Goal: Navigation & Orientation: Find specific page/section

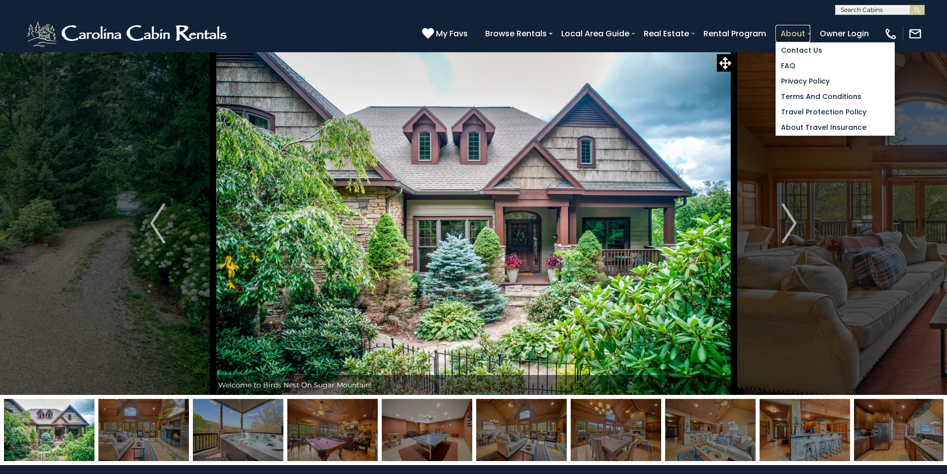
click at [811, 28] on link "About" at bounding box center [793, 33] width 35 height 17
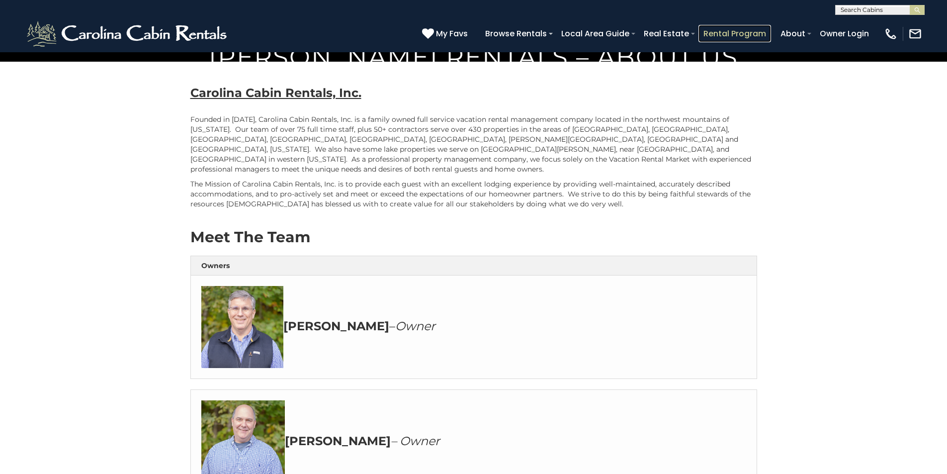
click at [756, 27] on link "Rental Program" at bounding box center [735, 33] width 73 height 17
